Goal: Navigation & Orientation: Find specific page/section

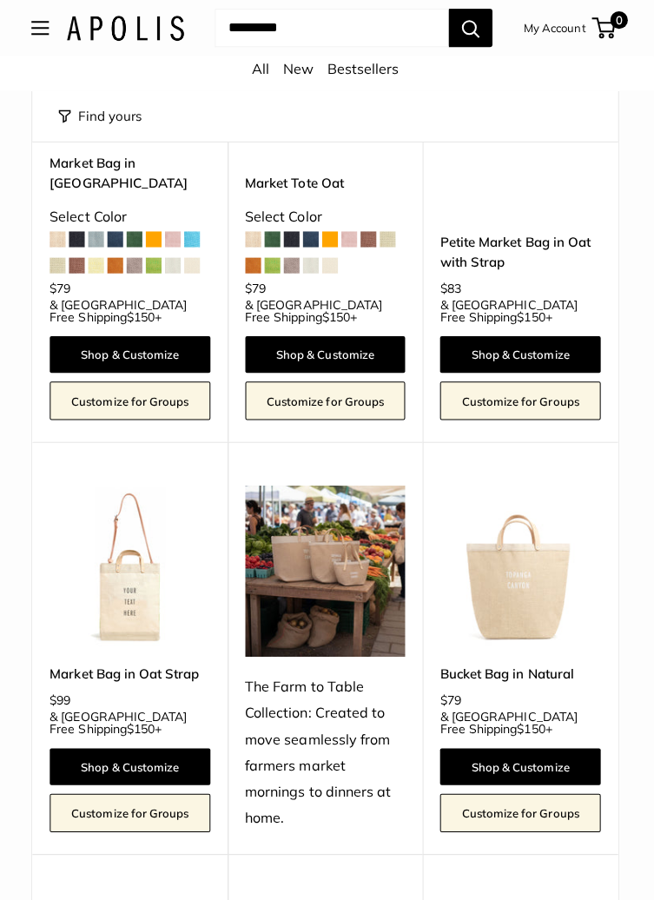
scroll to position [4123, 0]
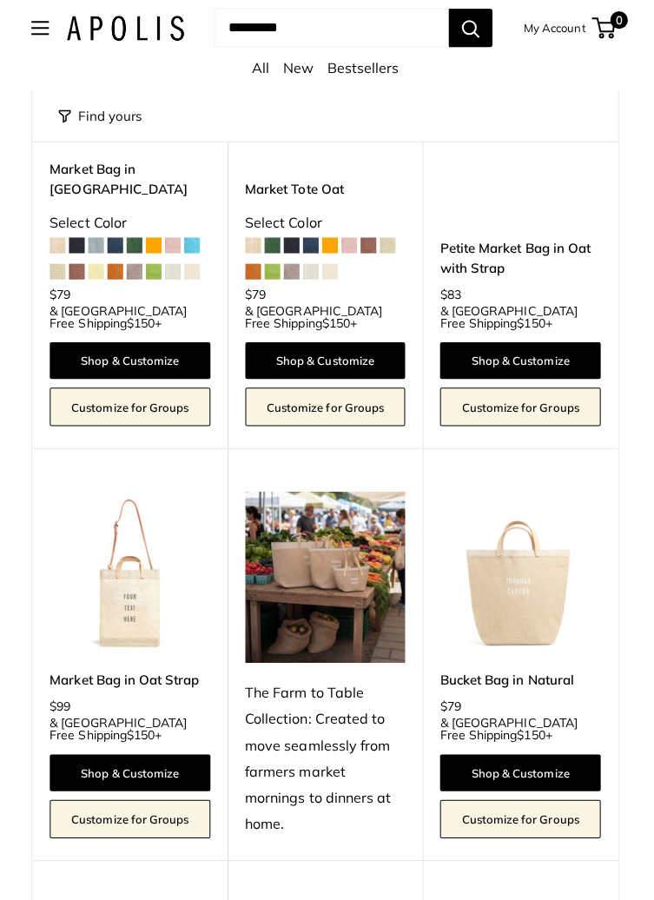
click at [315, 489] on img at bounding box center [328, 574] width 160 height 170
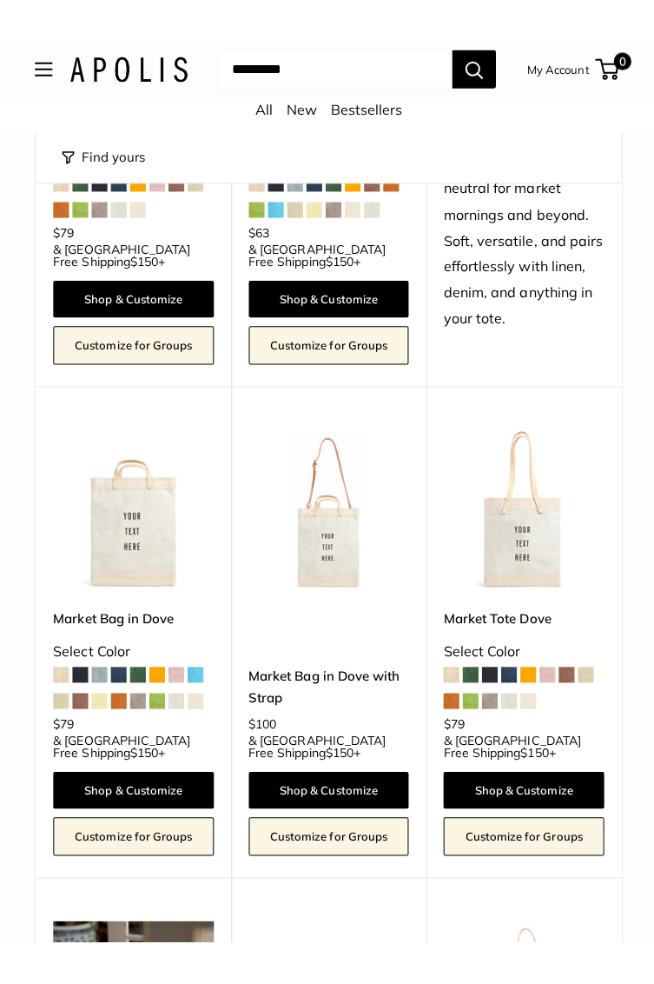
scroll to position [6507, 0]
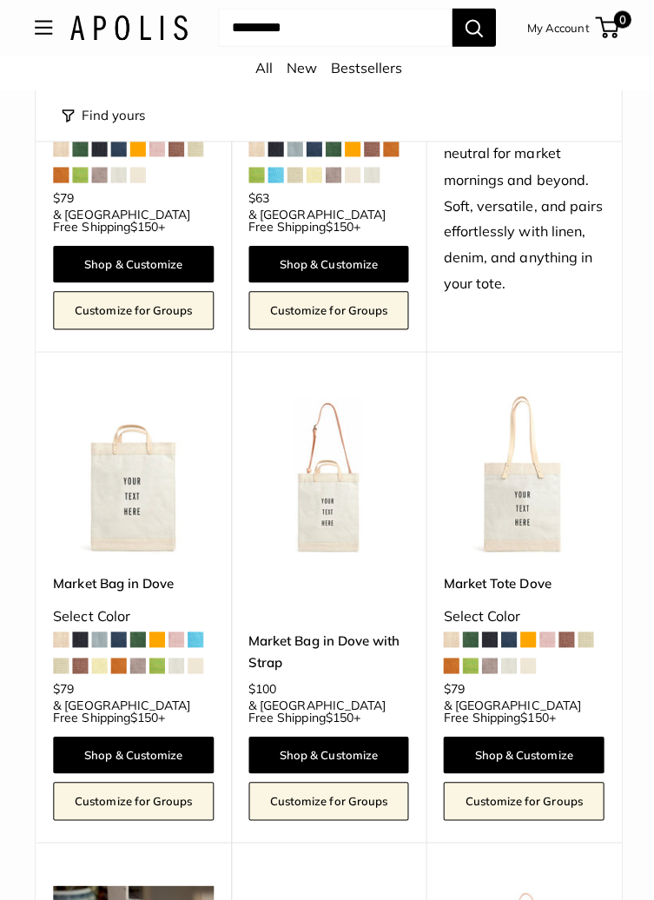
click at [43, 28] on span "Open menu" at bounding box center [43, 27] width 5 height 5
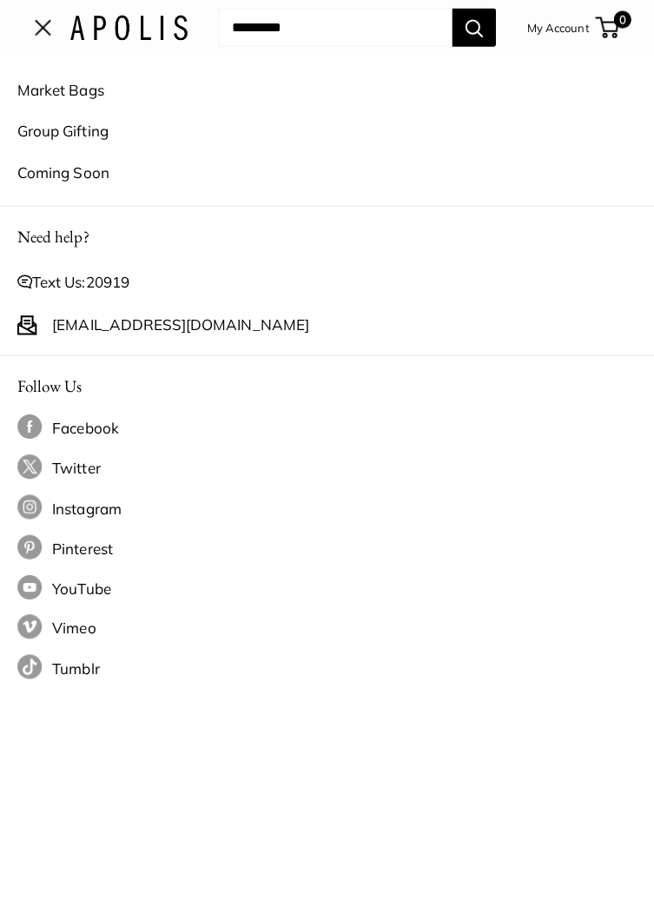
click at [60, 101] on link "Market Bags" at bounding box center [327, 90] width 620 height 41
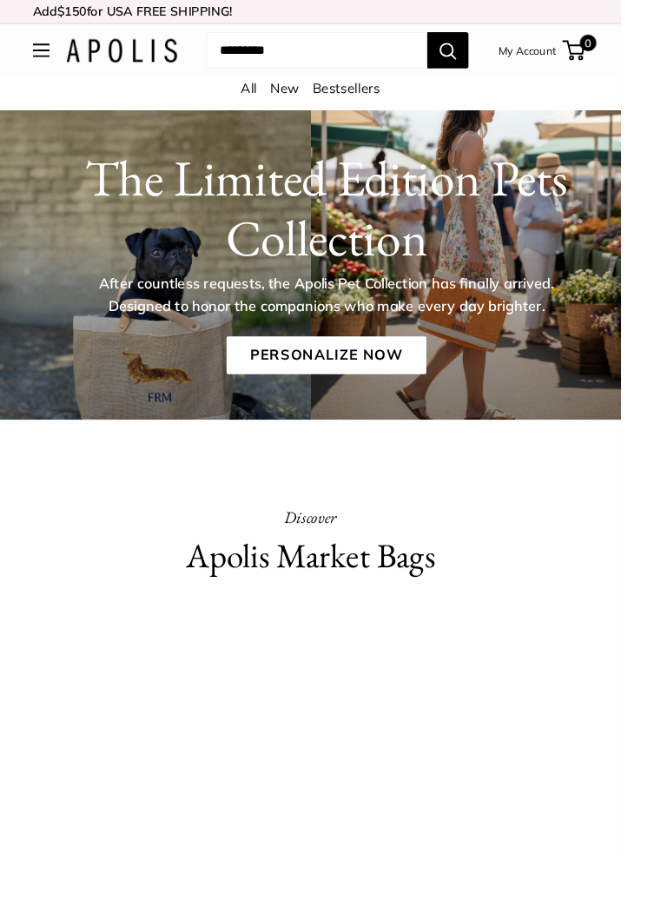
click at [37, 50] on span "Open menu" at bounding box center [43, 53] width 17 height 14
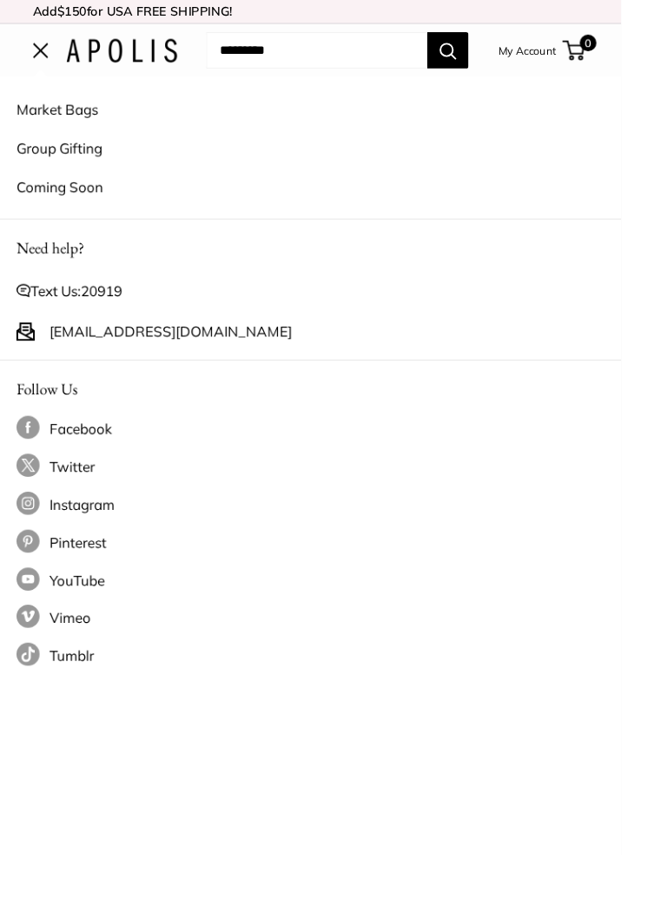
click at [65, 189] on link "Coming Soon" at bounding box center [327, 196] width 620 height 41
